Goal: Check status: Check status

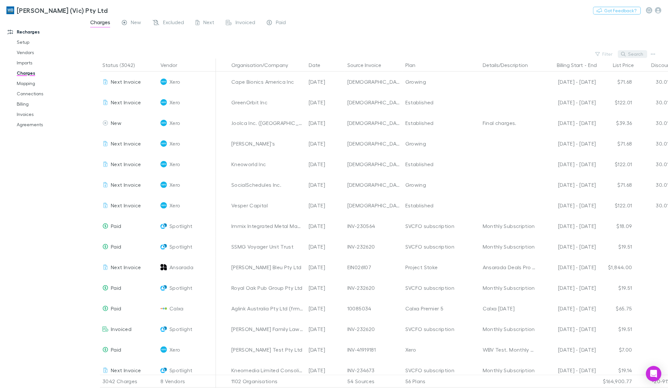
click at [642, 54] on button "Search" at bounding box center [632, 54] width 29 height 8
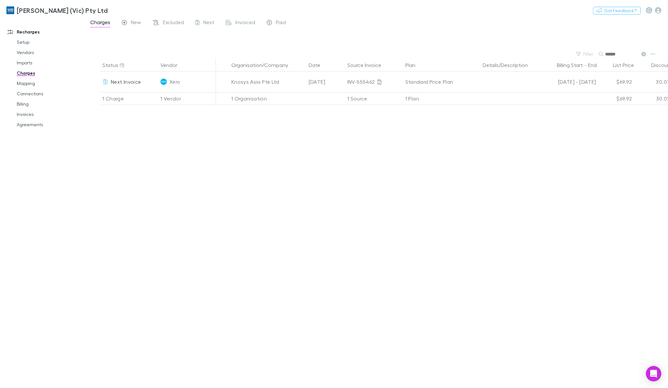
type input "******"
